Goal: Use online tool/utility: Utilize a website feature to perform a specific function

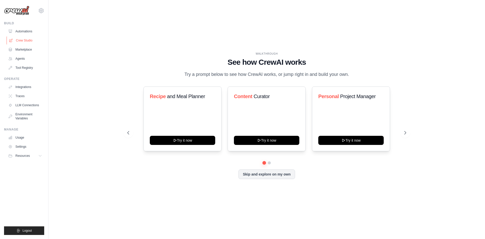
click at [24, 42] on link "Crew Studio" at bounding box center [26, 40] width 38 height 8
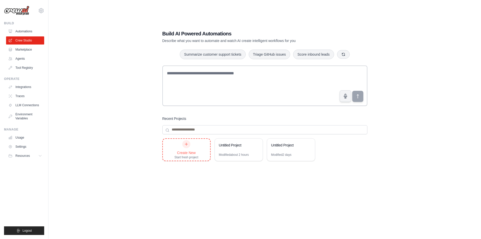
click at [181, 152] on div "Create New" at bounding box center [187, 152] width 24 height 5
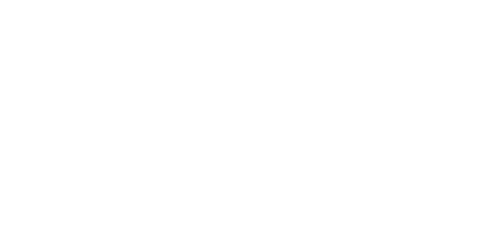
click at [216, 0] on html at bounding box center [242, 0] width 485 height 0
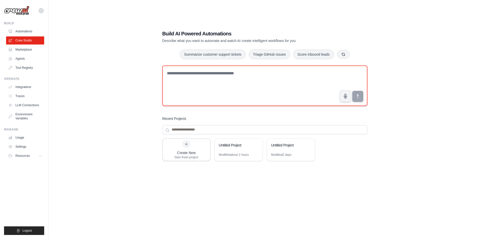
click at [179, 73] on textarea at bounding box center [264, 85] width 205 height 40
click at [242, 73] on textarea "**********" at bounding box center [264, 85] width 205 height 40
click at [349, 77] on textarea "**********" at bounding box center [264, 85] width 205 height 40
type textarea "**********"
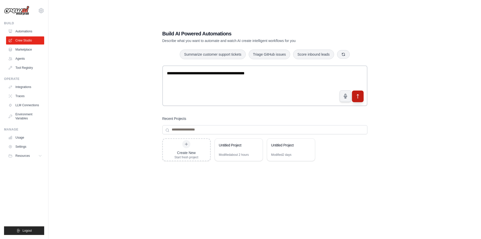
click at [354, 94] on button "submit" at bounding box center [358, 96] width 12 height 12
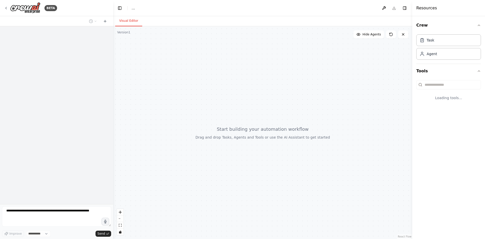
select select "****"
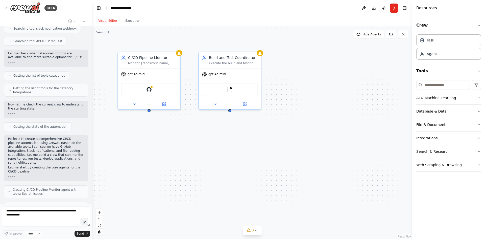
scroll to position [183, 0]
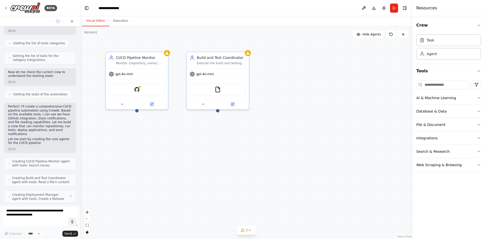
drag, startPoint x: 111, startPoint y: 81, endPoint x: 80, endPoint y: 82, distance: 31.3
click at [80, 82] on div "BETA I need to create a project to drive a CICD pipeline 15:22 ▶ Thought proces…" at bounding box center [242, 119] width 485 height 239
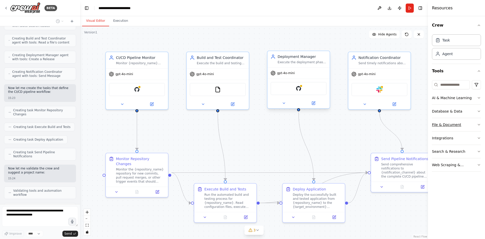
scroll to position [339, 0]
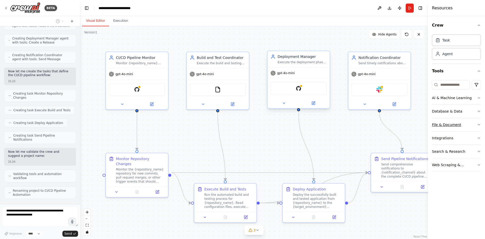
drag, startPoint x: 414, startPoint y: 121, endPoint x: 474, endPoint y: 125, distance: 60.2
click at [481, 122] on div "Resources Crew Task Agent Tools AI & Machine Learning Database & Data File & Do…" at bounding box center [456, 119] width 57 height 239
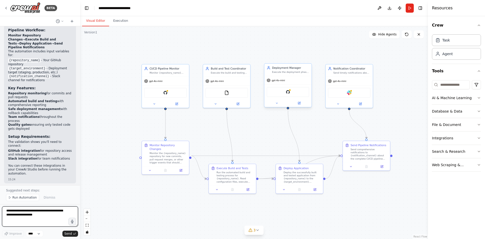
scroll to position [597, 0]
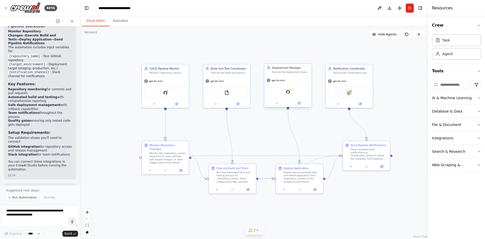
click at [255, 230] on span "3" at bounding box center [254, 229] width 2 height 5
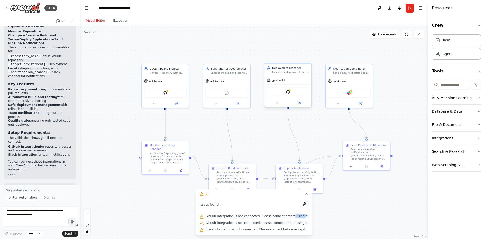
drag, startPoint x: 291, startPoint y: 217, endPoint x: 300, endPoint y: 217, distance: 9.4
click at [300, 217] on span "GitHub integration is not connected. Please connect before using it." at bounding box center [257, 216] width 103 height 4
click at [276, 218] on span "GitHub integration is not connected. Please connect before using it." at bounding box center [257, 216] width 103 height 4
click at [359, 212] on div ".deletable-edge-delete-btn { width: 20px; height: 20px; border: 0px solid #ffff…" at bounding box center [254, 132] width 348 height 212
click at [369, 201] on div ".deletable-edge-delete-btn { width: 20px; height: 20px; border: 0px solid #ffff…" at bounding box center [254, 132] width 348 height 212
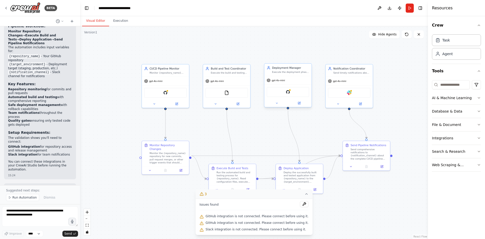
click at [304, 195] on icon at bounding box center [306, 194] width 4 height 4
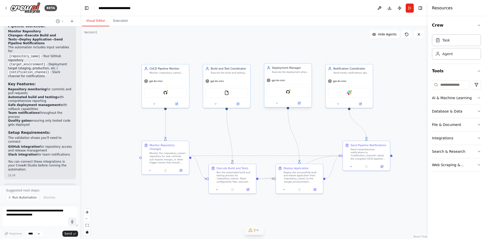
click at [390, 10] on button "Download" at bounding box center [389, 8] width 8 height 9
click at [381, 10] on button at bounding box center [379, 8] width 8 height 9
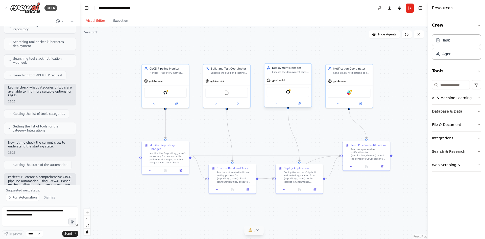
scroll to position [0, 0]
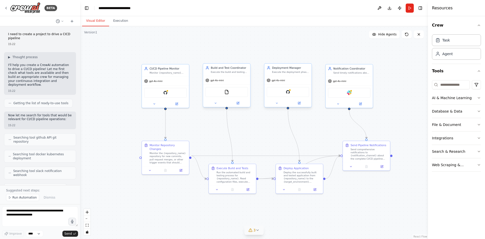
click at [233, 84] on div "gpt-4o-mini" at bounding box center [226, 80] width 47 height 8
click at [216, 104] on icon at bounding box center [215, 103] width 3 height 3
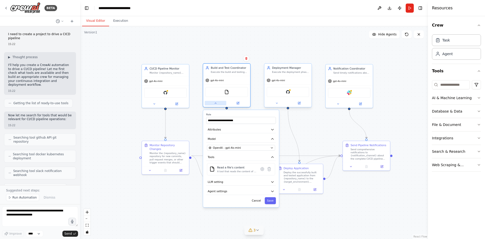
click at [216, 104] on icon at bounding box center [215, 103] width 3 height 3
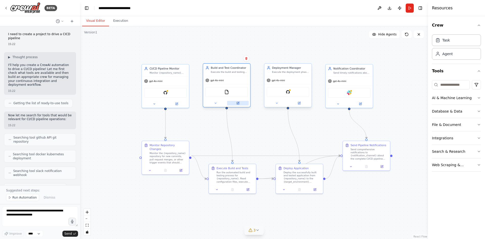
click at [240, 103] on button at bounding box center [238, 103] width 22 height 5
click at [242, 102] on button at bounding box center [238, 103] width 22 height 5
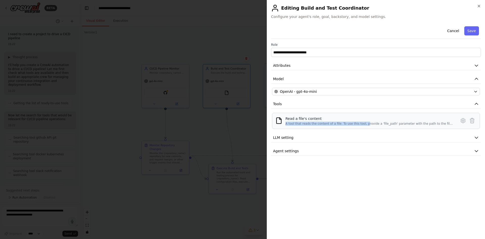
drag, startPoint x: 287, startPoint y: 124, endPoint x: 359, endPoint y: 122, distance: 72.3
click at [359, 122] on div "Read a file's content A tool that reads the content of a file. To use this tool…" at bounding box center [375, 121] width 201 height 10
click at [359, 122] on div "A tool that reads the content of a file. To use this tool, provide a 'file_path…" at bounding box center [369, 124] width 168 height 4
drag, startPoint x: 339, startPoint y: 123, endPoint x: 448, endPoint y: 123, distance: 109.4
click at [448, 123] on div "A tool that reads the content of a file. To use this tool, provide a 'file_path…" at bounding box center [369, 124] width 168 height 4
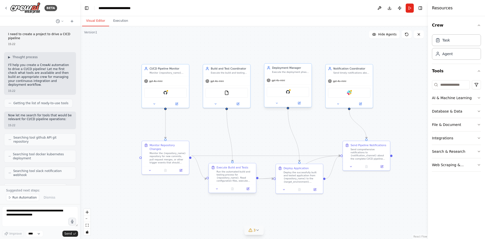
click at [234, 179] on div "Run the automated build and testing process for {repository_name}. Read configu…" at bounding box center [234, 176] width 37 height 12
click at [237, 179] on div "Run the automated build and testing process for {repository_name}. Read configu…" at bounding box center [234, 176] width 37 height 12
click at [248, 188] on icon at bounding box center [248, 188] width 2 height 2
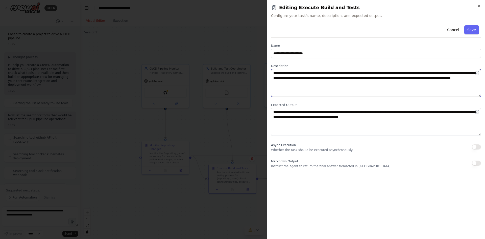
drag, startPoint x: 382, startPoint y: 75, endPoint x: 422, endPoint y: 76, distance: 39.9
click at [463, 71] on textarea "**********" at bounding box center [376, 83] width 210 height 28
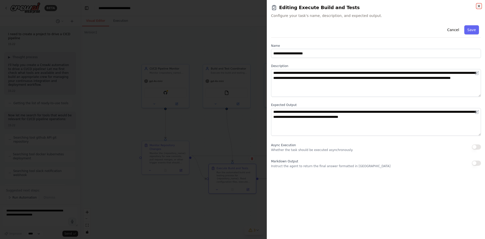
click at [478, 6] on icon "button" at bounding box center [479, 6] width 4 height 4
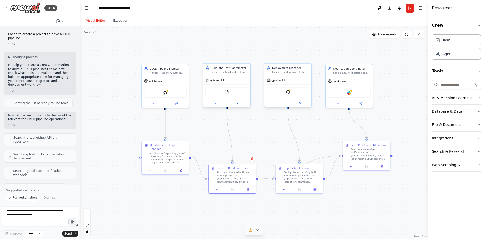
click at [236, 75] on div "Build and Test Coordinator Execute the build and testing phase of the CI/CD pip…" at bounding box center [226, 70] width 47 height 12
click at [215, 107] on div "Build and Test Coordinator Execute the build and testing phase of the CI/CD pip…" at bounding box center [227, 85] width 48 height 44
click at [217, 103] on button at bounding box center [216, 103] width 22 height 5
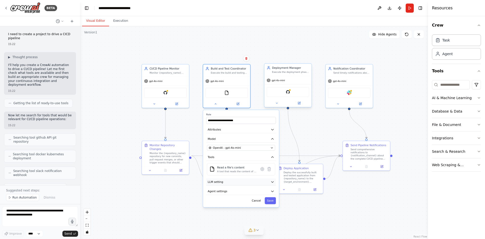
click at [226, 183] on button "LLM setting" at bounding box center [241, 181] width 70 height 7
click at [226, 192] on button "Agent settings" at bounding box center [241, 191] width 70 height 7
click at [327, 212] on div ".deletable-edge-delete-btn { width: 20px; height: 20px; border: 0px solid #ffff…" at bounding box center [254, 132] width 348 height 212
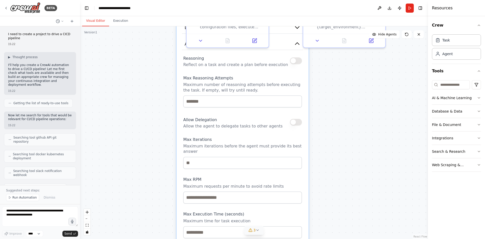
drag, startPoint x: 386, startPoint y: 206, endPoint x: 364, endPoint y: 142, distance: 66.9
click at [403, 77] on div ".deletable-edge-delete-btn { width: 20px; height: 20px; border: 0px solid #ffff…" at bounding box center [254, 132] width 348 height 212
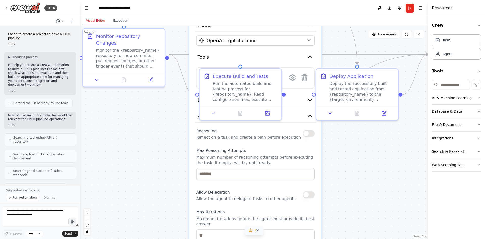
drag, startPoint x: 368, startPoint y: 122, endPoint x: 357, endPoint y: 164, distance: 43.8
click at [383, 213] on div ".deletable-edge-delete-btn { width: 20px; height: 20px; border: 0px solid #ffff…" at bounding box center [254, 132] width 348 height 212
click at [357, 163] on div ".deletable-edge-delete-btn { width: 20px; height: 20px; border: 0px solid #ffff…" at bounding box center [254, 132] width 348 height 212
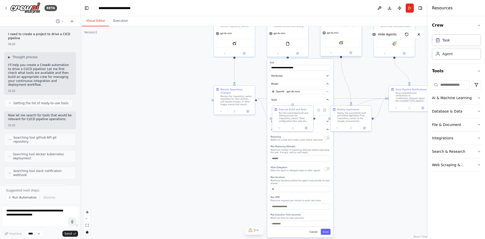
drag, startPoint x: 365, startPoint y: 76, endPoint x: 299, endPoint y: 64, distance: 66.8
click at [364, 73] on div ".deletable-edge-delete-btn { width: 20px; height: 20px; border: 0px solid #ffff…" at bounding box center [254, 132] width 348 height 212
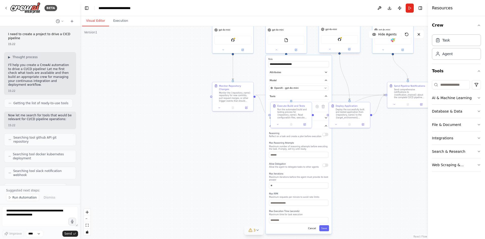
click at [296, 57] on div "**********" at bounding box center [299, 144] width 66 height 179
click at [278, 51] on button at bounding box center [276, 49] width 19 height 4
